Goal: Task Accomplishment & Management: Use online tool/utility

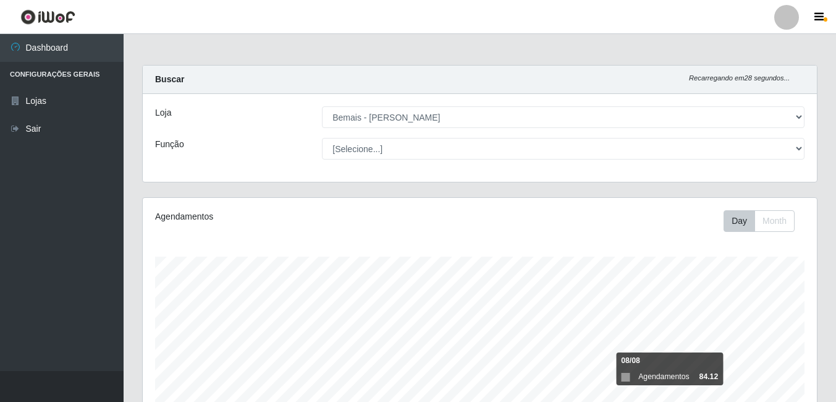
select select "230"
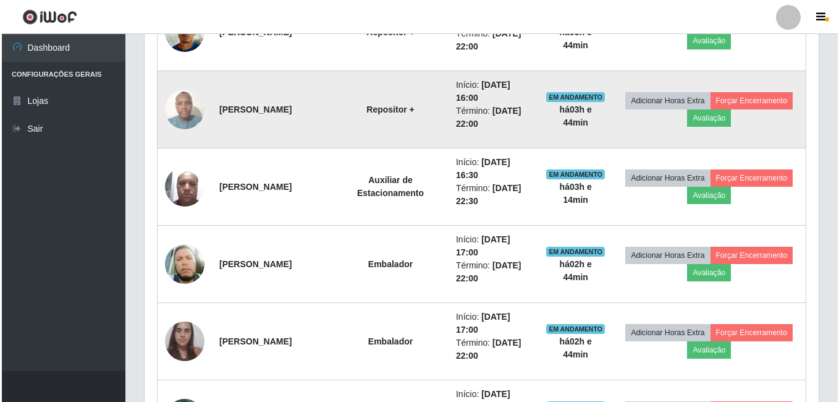
scroll to position [802, 0]
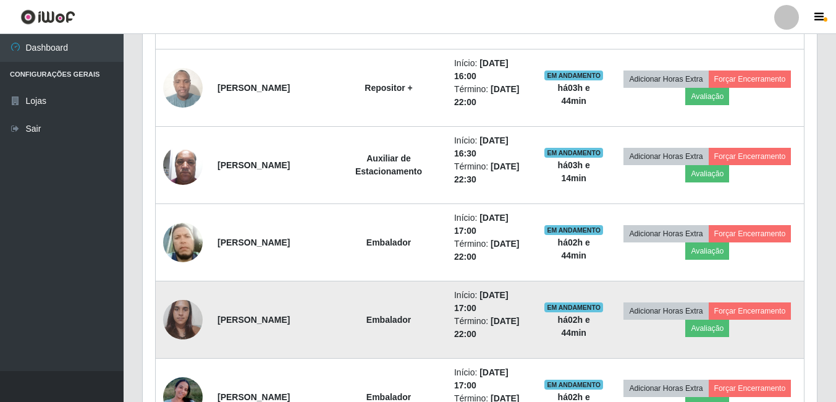
click at [186, 321] on img at bounding box center [183, 319] width 40 height 53
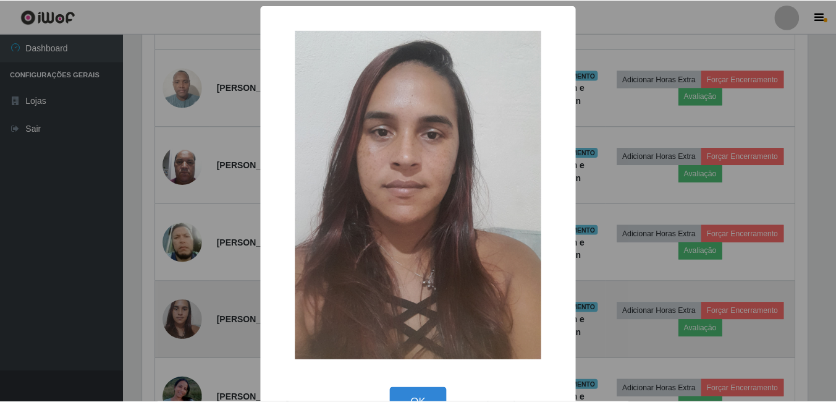
scroll to position [257, 668]
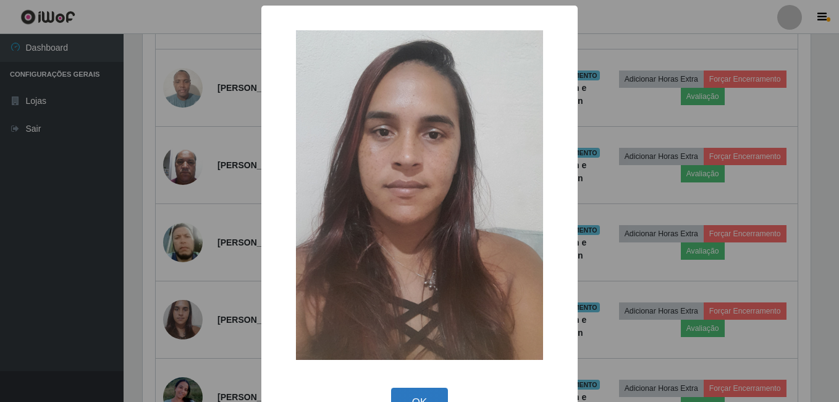
click at [402, 394] on button "OK" at bounding box center [419, 402] width 57 height 29
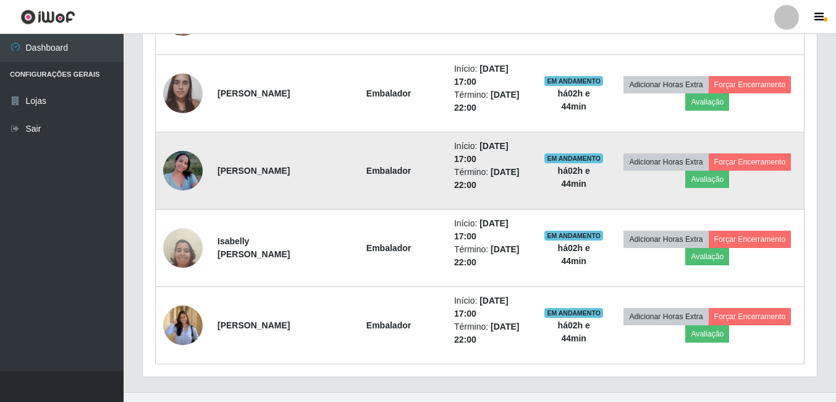
scroll to position [1049, 0]
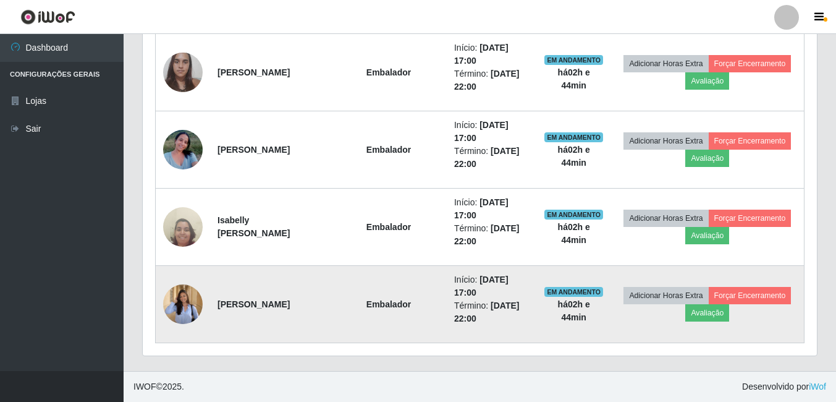
click at [182, 291] on img at bounding box center [183, 303] width 40 height 51
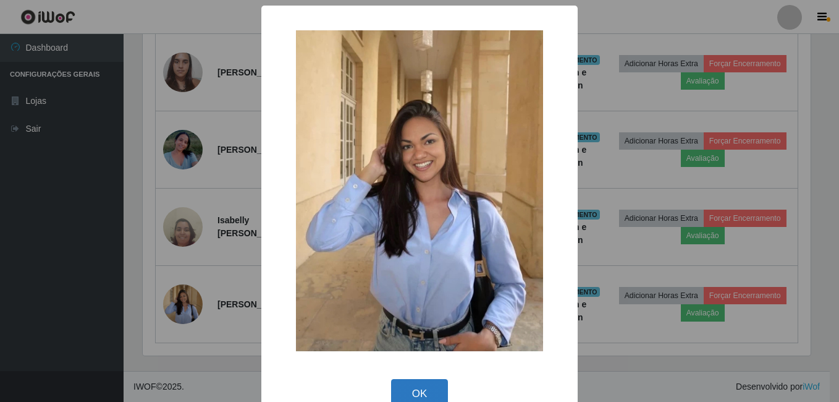
click at [407, 388] on button "OK" at bounding box center [419, 393] width 57 height 29
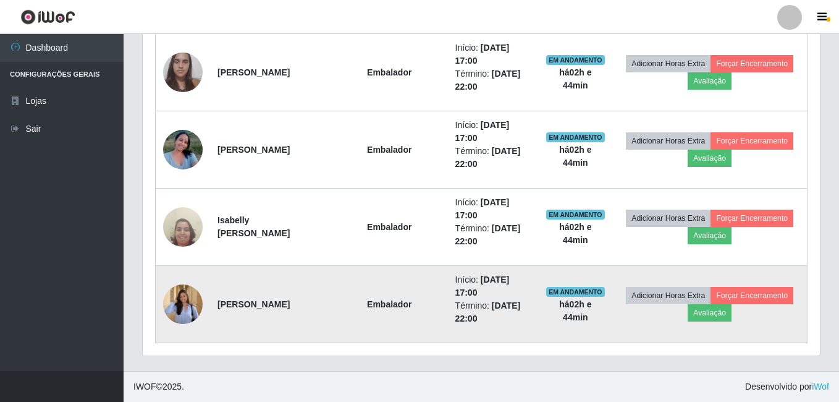
scroll to position [257, 674]
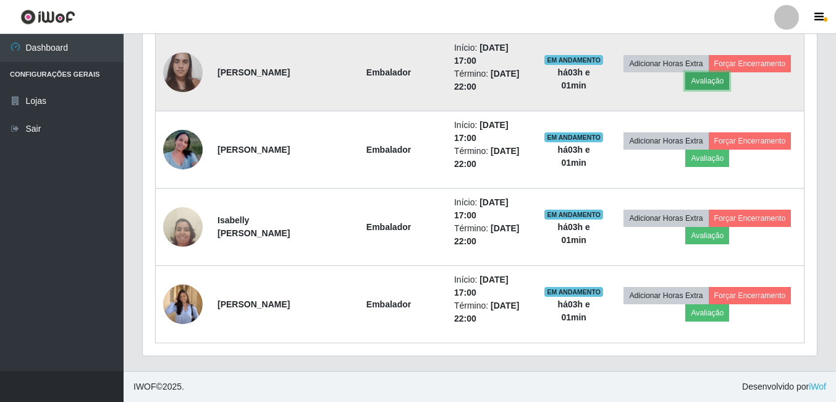
click at [729, 83] on button "Avaliação" at bounding box center [708, 80] width 44 height 17
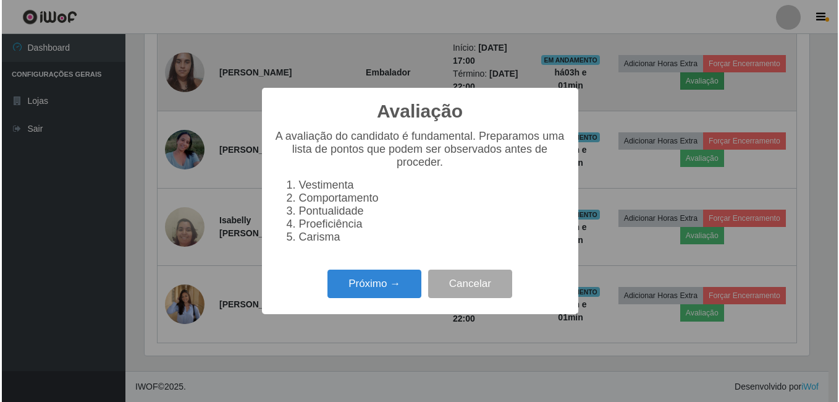
scroll to position [257, 668]
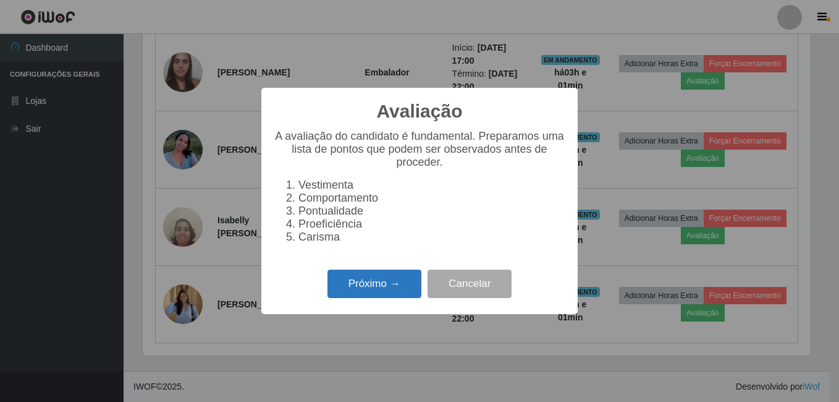
click at [352, 290] on button "Próximo →" at bounding box center [375, 284] width 94 height 29
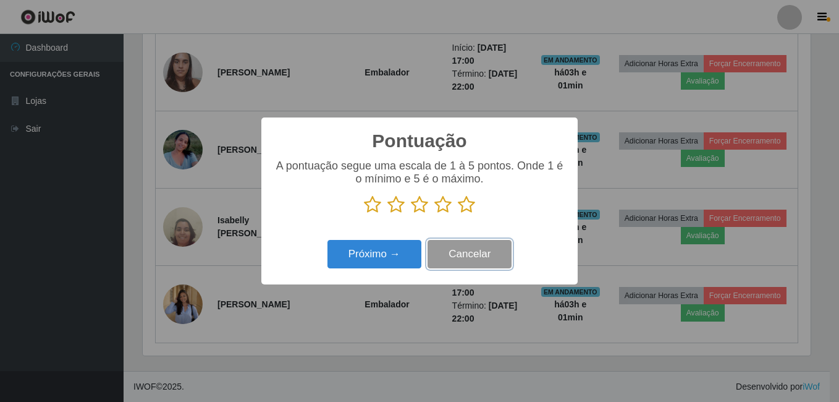
click at [444, 249] on button "Cancelar" at bounding box center [470, 254] width 84 height 29
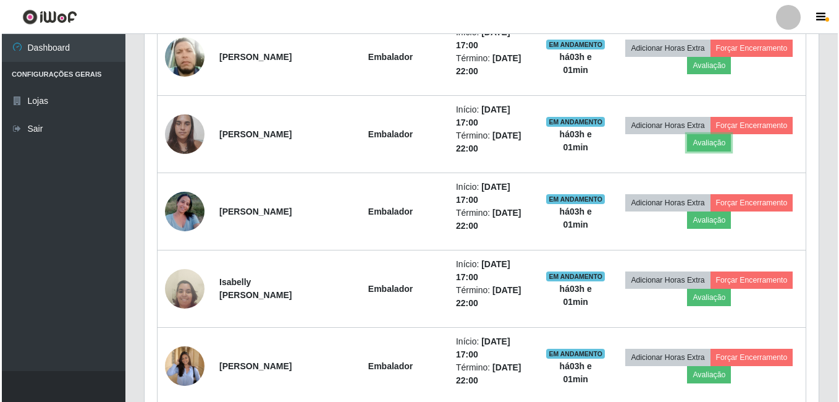
scroll to position [864, 0]
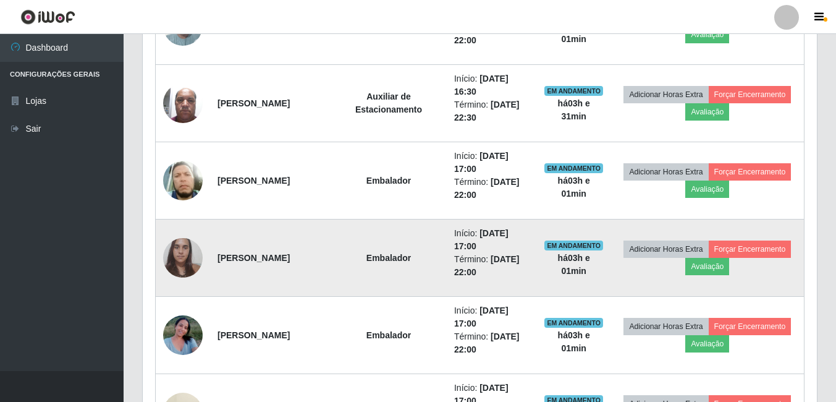
click at [190, 255] on img at bounding box center [183, 257] width 40 height 53
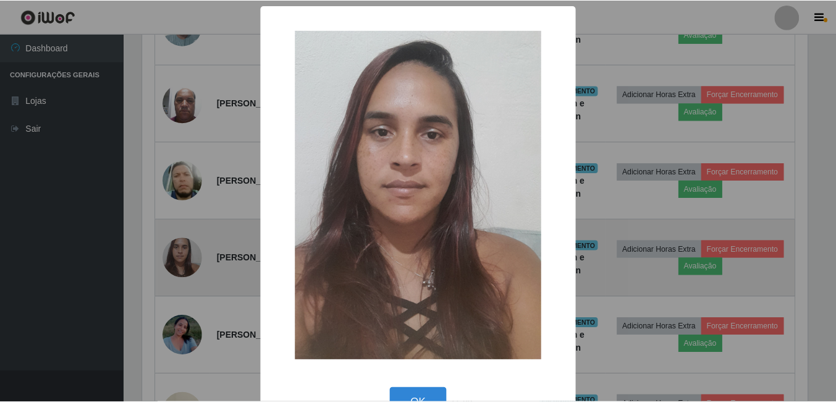
scroll to position [257, 668]
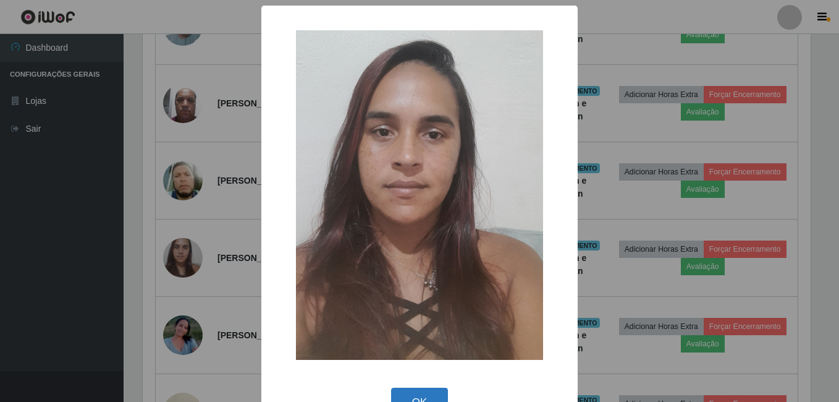
click at [415, 389] on button "OK" at bounding box center [419, 402] width 57 height 29
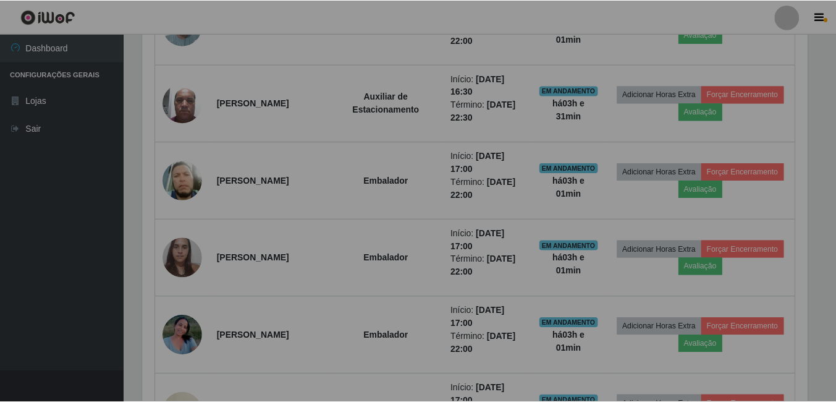
scroll to position [257, 674]
